Goal: Ask a question: Seek information or help from site administrators or community

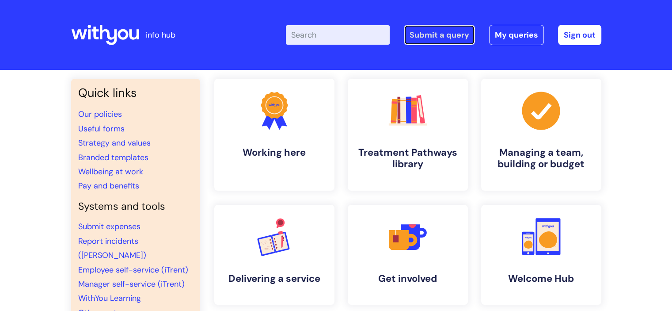
click at [439, 44] on link "Submit a query" at bounding box center [439, 35] width 71 height 20
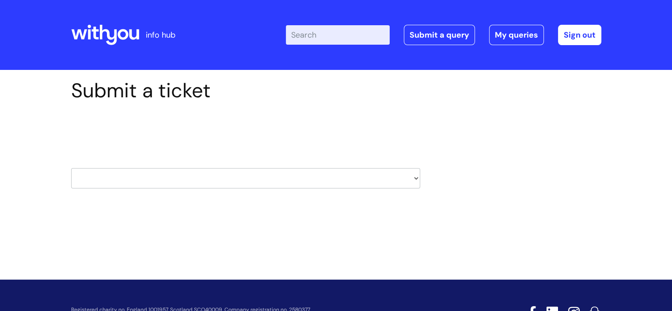
click at [173, 175] on select "HR / People IT and Support Clinical Drug Alerts Finance Accounts Data Support T…" at bounding box center [245, 178] width 349 height 20
select select "it_and_support"
click at [71, 168] on select "HR / People IT and Support Clinical Drug Alerts Finance Accounts Data Support T…" at bounding box center [245, 178] width 349 height 20
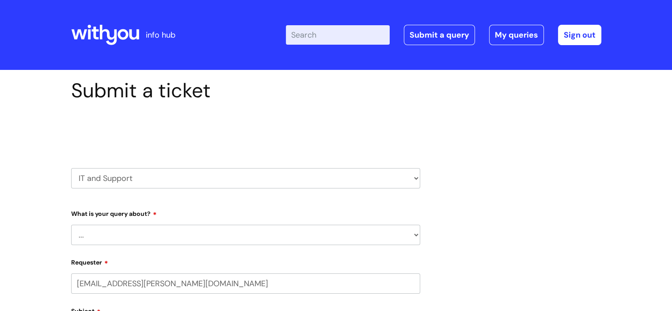
select select "80004286526"
click at [165, 229] on select "... Mobile Phone Reset & MFA Accounts, Starters and Leavers IT Hardware issue I…" at bounding box center [245, 235] width 349 height 20
select select "System/software"
click at [71, 225] on select "... Mobile Phone Reset & MFA Accounts, Starters and Leavers IT Hardware issue I…" at bounding box center [245, 235] width 349 height 20
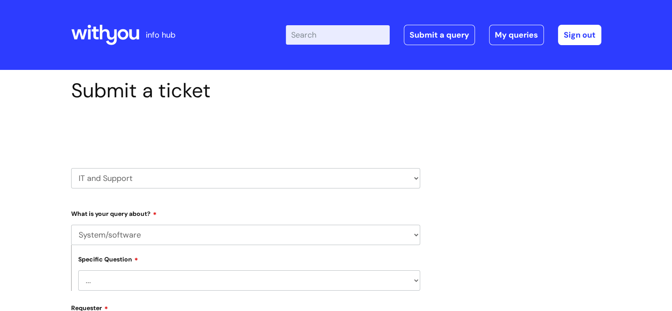
click at [163, 282] on select "... Halo PCMIS Iaptus NHS Email CJSM Email Mitel Another System Google (Workspa…" at bounding box center [249, 280] width 342 height 20
select select "Another System"
click at [78, 270] on select "... Halo PCMIS Iaptus NHS Email CJSM Email Mitel Another System Google (Workspa…" at bounding box center [249, 280] width 342 height 20
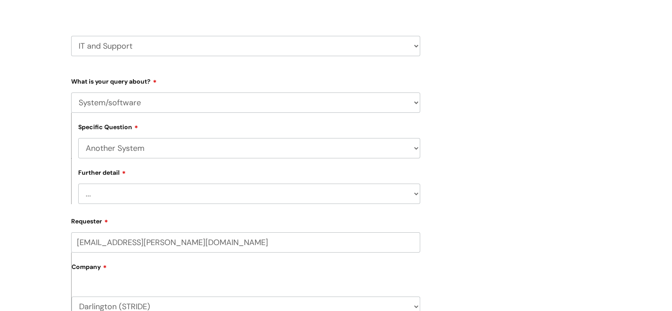
scroll to position [133, 0]
click at [149, 190] on select "... I’ve got a login issue Something else" at bounding box center [249, 193] width 342 height 20
select select "I’ve got a login issue"
click at [78, 183] on select "... I’ve got a login issue Something else" at bounding box center [249, 193] width 342 height 20
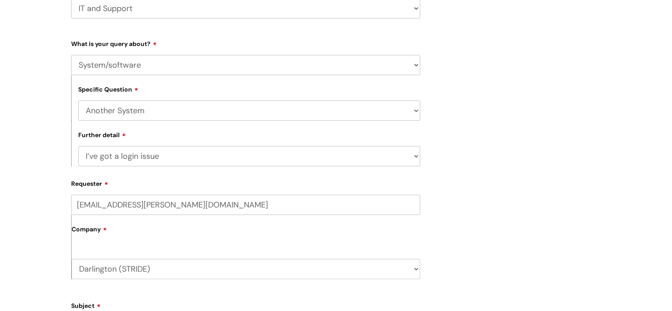
scroll to position [221, 0]
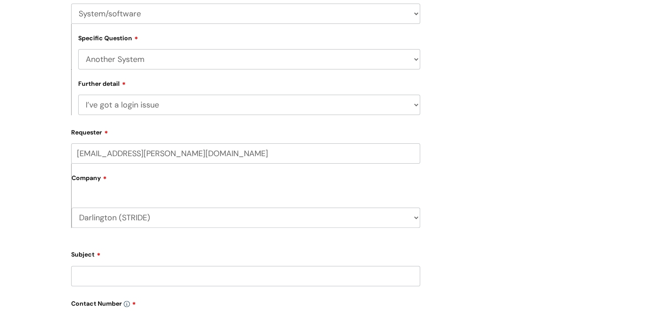
click at [101, 274] on input "Subject" at bounding box center [245, 276] width 349 height 20
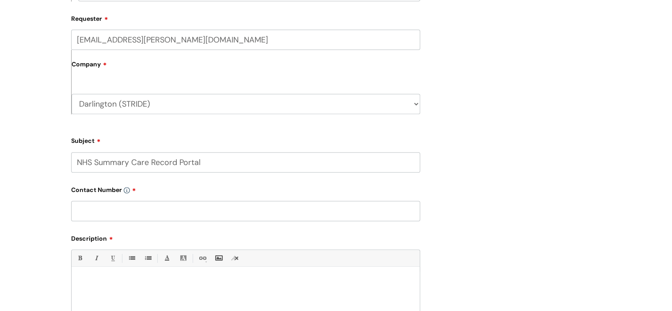
scroll to position [354, 0]
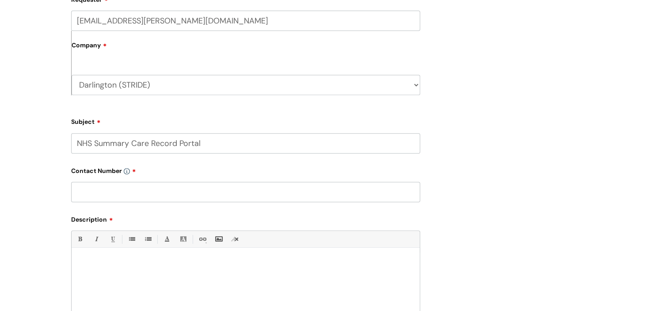
type input "NHS Summary Care Record Portal"
click at [103, 195] on input "text" at bounding box center [245, 192] width 349 height 20
type input "01325 809810"
click at [95, 265] on p at bounding box center [245, 263] width 335 height 8
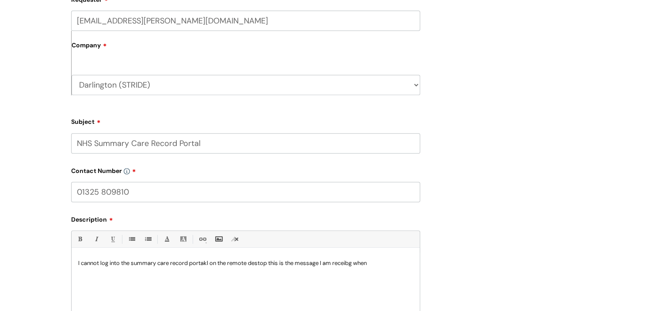
click at [202, 261] on p "I cannot log into the summary care record portakl on the remote destop this is …" at bounding box center [245, 263] width 335 height 8
click at [377, 264] on p "I cannot log into the summary care record portal on the remote desktop this is …" at bounding box center [245, 263] width 335 height 8
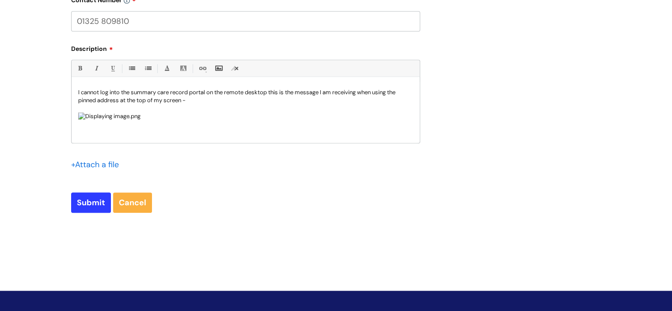
scroll to position [161, 0]
click at [141, 115] on img at bounding box center [109, 116] width 62 height 8
click at [409, 133] on div "I cannot log into the summary care record portal on the remote desktop this is …" at bounding box center [246, 112] width 348 height 61
click at [116, 136] on p "My other colleagus c" at bounding box center [245, 132] width 335 height 8
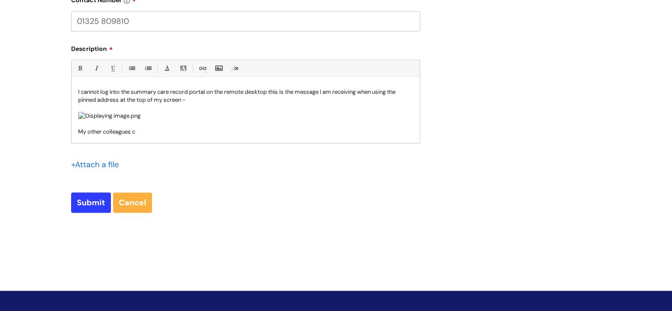
click at [140, 136] on p "My other colleagues c" at bounding box center [245, 132] width 335 height 8
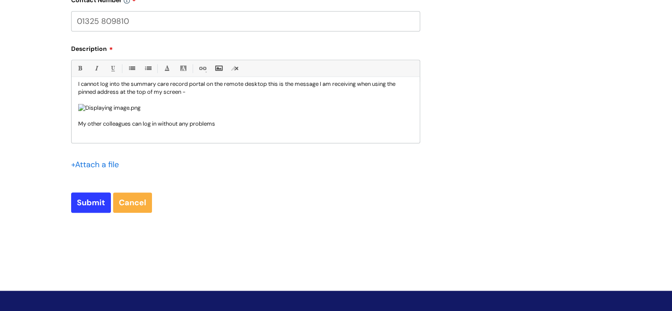
scroll to position [186, 0]
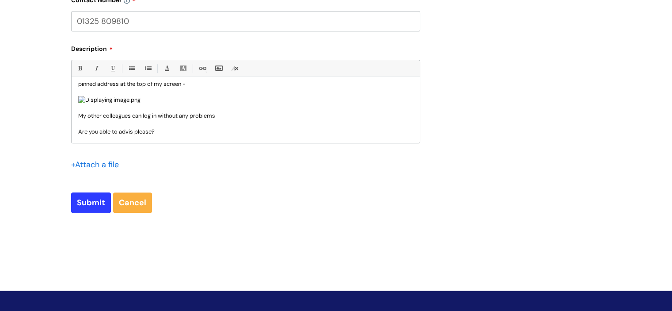
click at [134, 136] on p "Are you able to advis please?" at bounding box center [245, 132] width 335 height 8
click at [88, 203] on input "Submit" at bounding box center [91, 202] width 40 height 20
type input "Please Wait..."
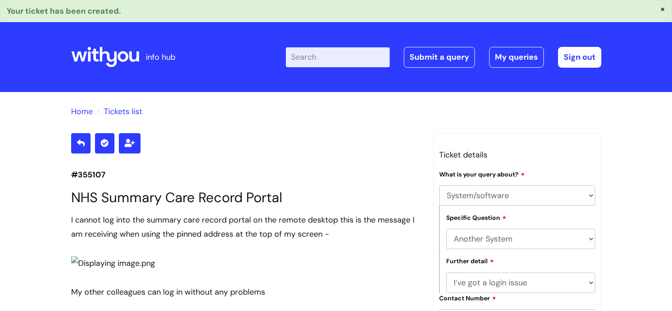
select select "System/software"
select select "Another System"
select select "I’ve got a login issue"
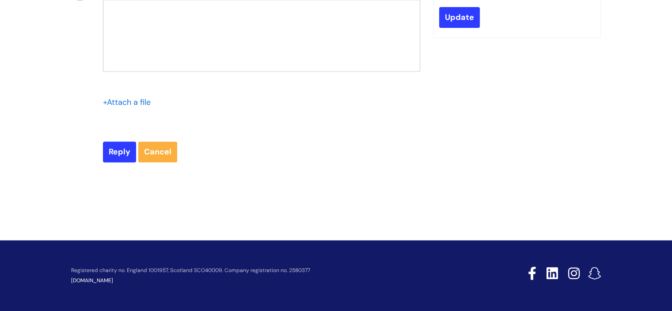
scroll to position [554, 0]
click at [128, 100] on input "file" at bounding box center [125, 101] width 44 height 11
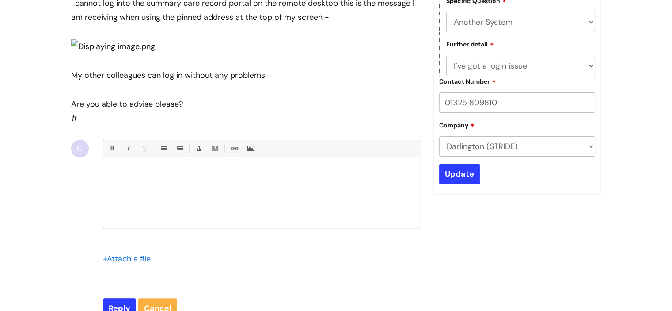
scroll to position [200, 0]
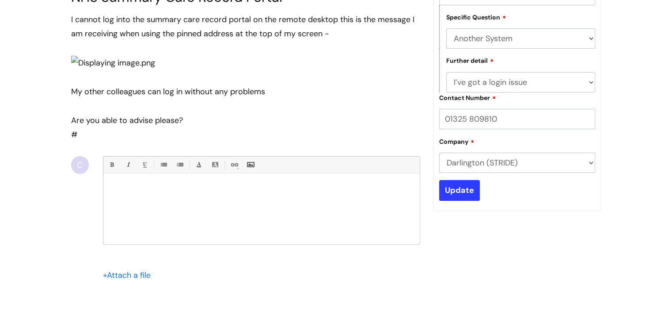
click at [155, 70] on img at bounding box center [113, 63] width 84 height 14
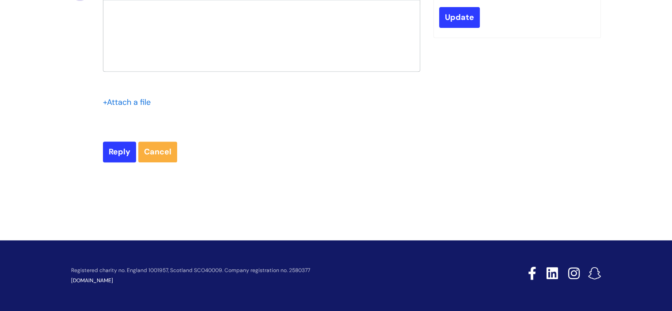
scroll to position [510, 0]
click at [124, 107] on input "file" at bounding box center [125, 101] width 44 height 11
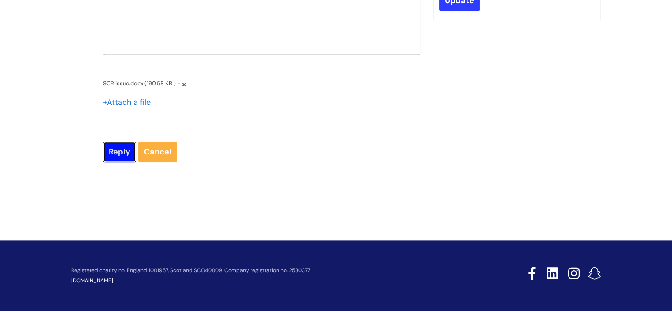
click at [118, 162] on input "Reply" at bounding box center [119, 151] width 33 height 20
type input "Please Wait..."
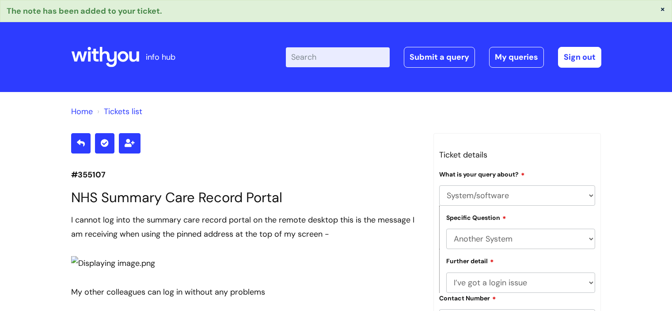
select select "System/software"
select select "Another System"
select select "I’ve got a login issue"
